Goal: Task Accomplishment & Management: Manage account settings

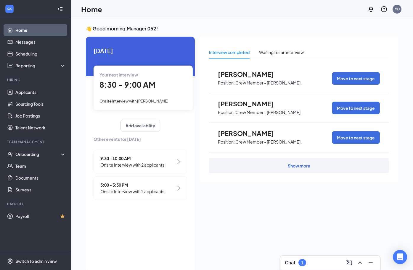
click at [315, 269] on div "Chat 1" at bounding box center [330, 263] width 100 height 14
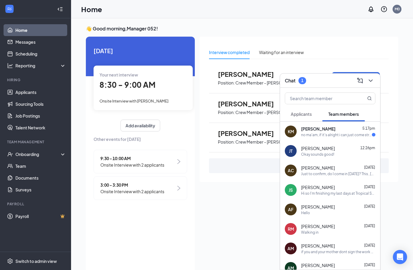
click at [326, 132] on span "kerryn mornan" at bounding box center [318, 129] width 34 height 6
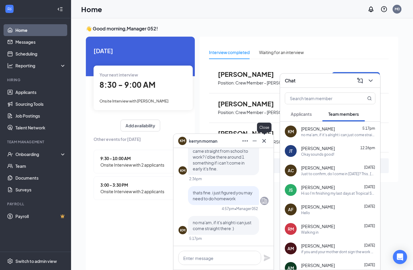
click at [265, 140] on icon "Cross" at bounding box center [263, 141] width 7 height 7
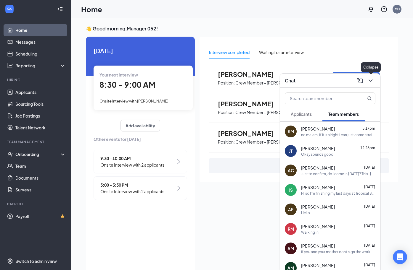
click at [372, 84] on icon "ChevronDown" at bounding box center [370, 80] width 7 height 7
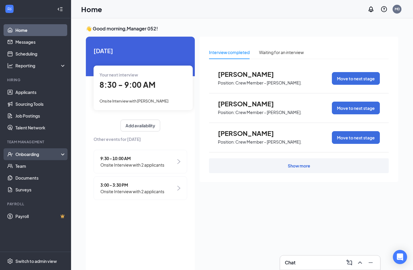
click at [28, 153] on div "Onboarding" at bounding box center [38, 154] width 46 height 6
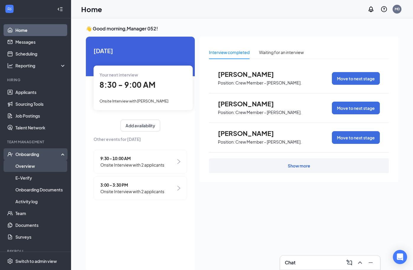
click at [25, 167] on link "Overview" at bounding box center [40, 166] width 51 height 12
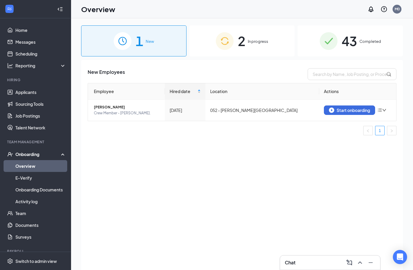
click at [340, 44] on div "43 Completed" at bounding box center [349, 40] width 105 height 31
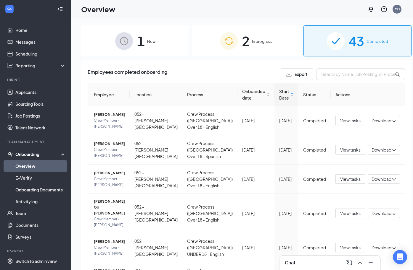
click at [42, 155] on div "Onboarding" at bounding box center [38, 154] width 46 height 6
click at [35, 153] on div "Onboarding" at bounding box center [38, 154] width 46 height 6
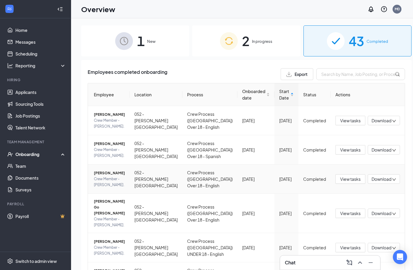
click at [352, 194] on td "View tasks Download" at bounding box center [367, 179] width 74 height 29
click at [25, 172] on link "Team" at bounding box center [40, 166] width 51 height 12
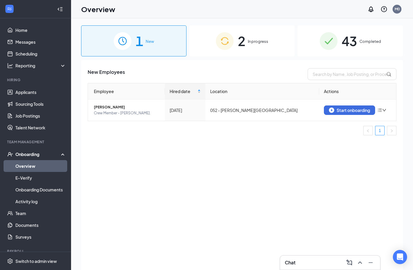
click at [353, 47] on span "43" at bounding box center [348, 41] width 15 height 20
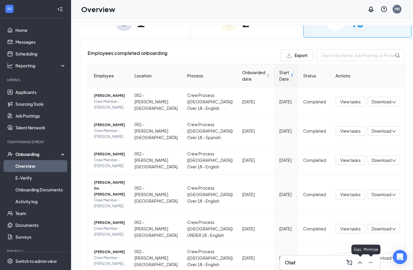
scroll to position [30, 0]
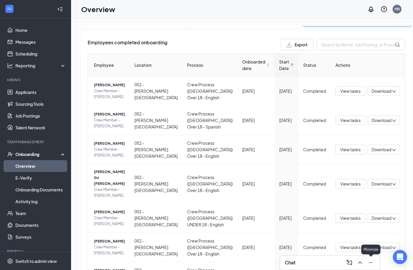
click at [369, 263] on icon "Minimize" at bounding box center [370, 262] width 7 height 7
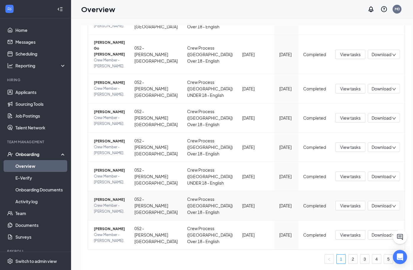
scroll to position [292, 0]
click at [384, 259] on link "5" at bounding box center [388, 259] width 9 height 9
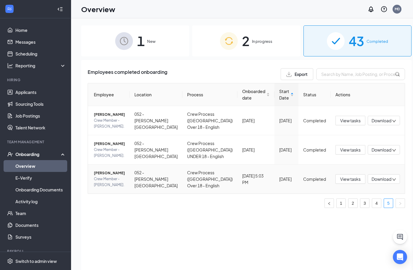
click at [99, 176] on span "[PERSON_NAME]" at bounding box center [109, 173] width 31 height 6
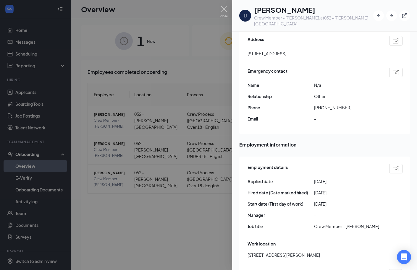
scroll to position [207, 0]
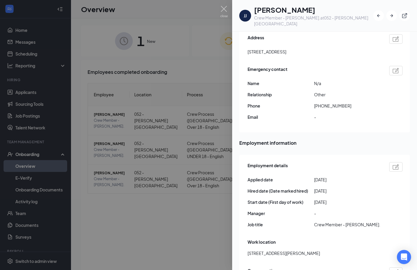
click at [393, 164] on img at bounding box center [396, 166] width 6 height 5
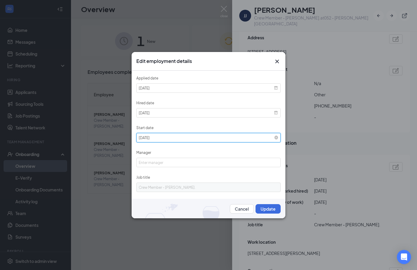
click at [166, 136] on input "[DATE]" at bounding box center [208, 137] width 144 height 9
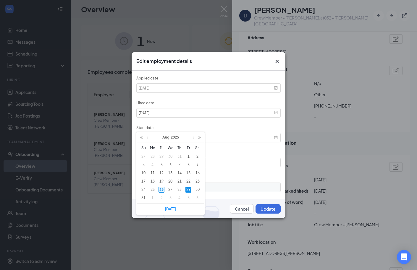
click at [160, 190] on div "26" at bounding box center [162, 190] width 6 height 6
type input "[DATE]"
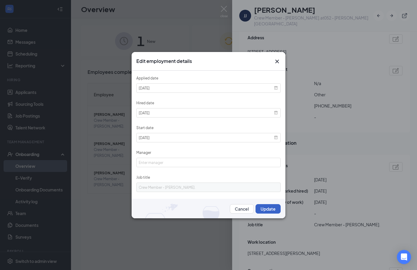
click at [260, 210] on button "Update" at bounding box center [268, 208] width 25 height 9
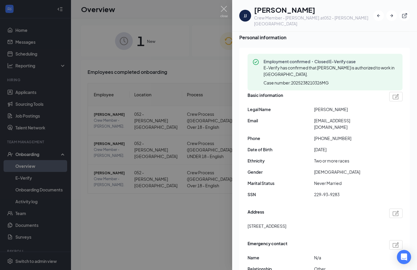
scroll to position [0, 0]
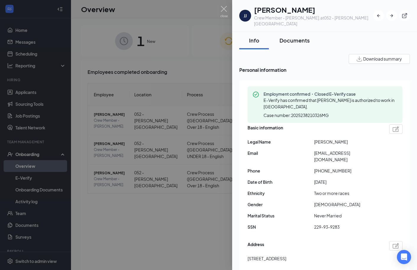
click at [292, 37] on div "Documents" at bounding box center [295, 40] width 30 height 7
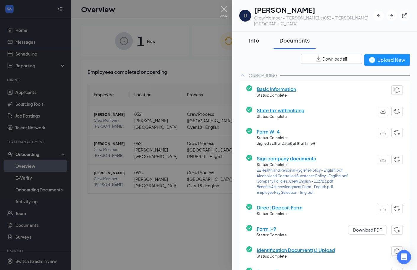
click at [252, 37] on div "Info" at bounding box center [254, 40] width 18 height 7
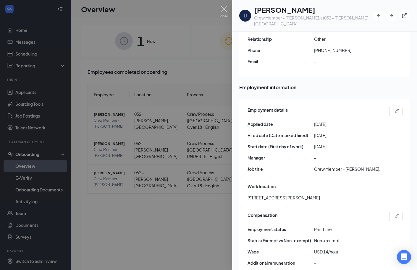
scroll to position [266, 0]
